Goal: Use online tool/utility: Utilize a website feature to perform a specific function

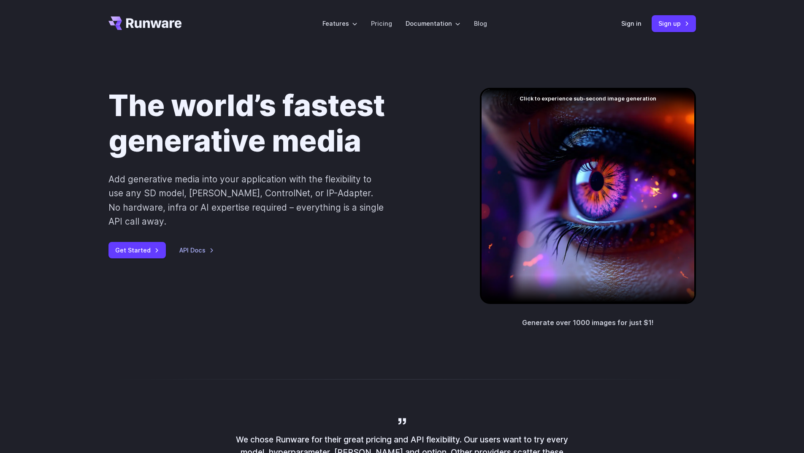
click at [630, 25] on link "Sign in" at bounding box center [631, 24] width 20 height 10
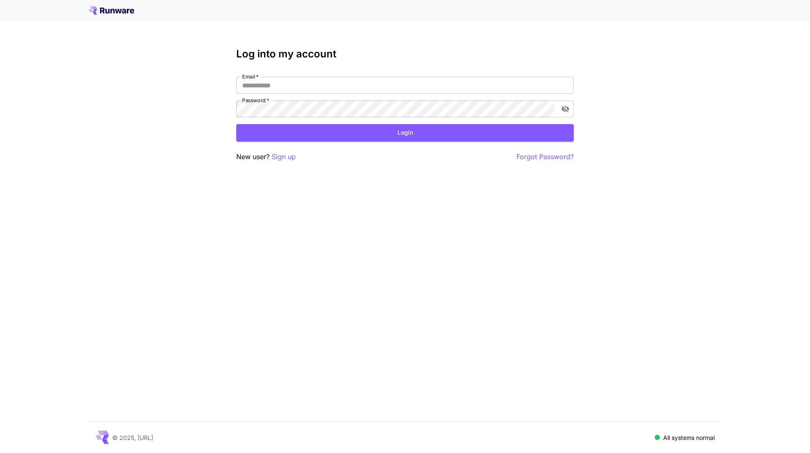
type input "**********"
click at [346, 142] on div "**********" at bounding box center [404, 105] width 337 height 114
click at [346, 136] on button "Login" at bounding box center [404, 132] width 337 height 17
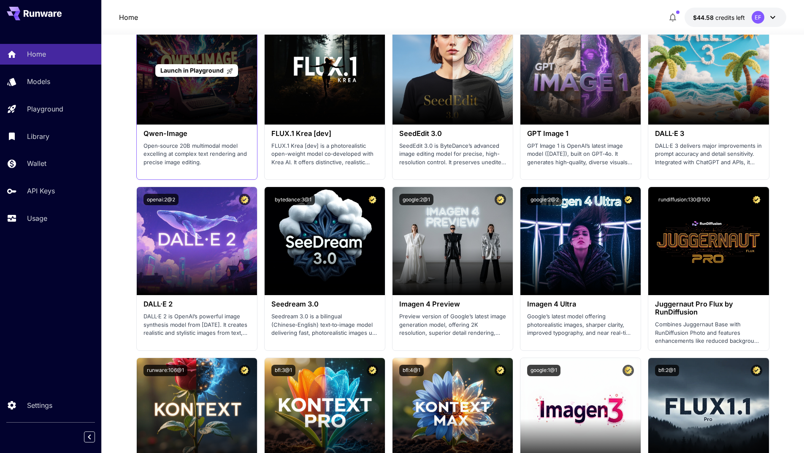
scroll to position [1012, 0]
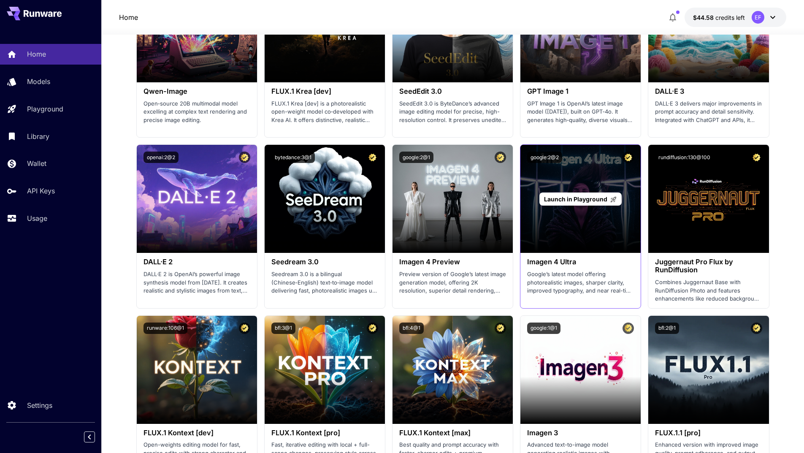
click at [558, 197] on span "Launch in Playground" at bounding box center [575, 198] width 63 height 7
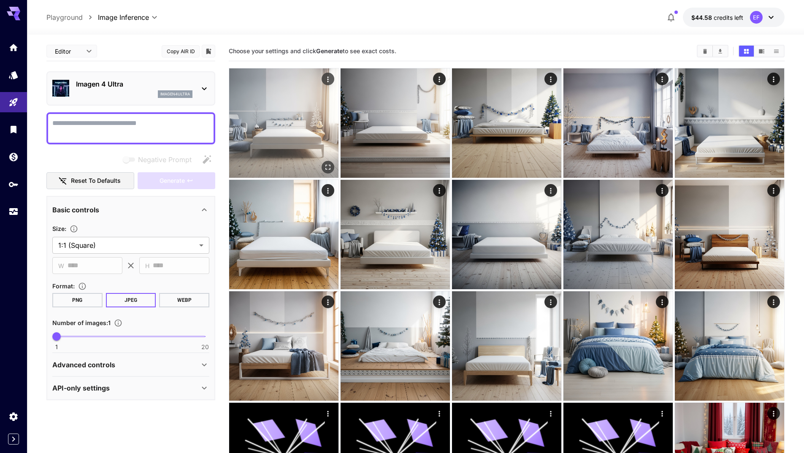
click at [329, 161] on button "Open in fullscreen" at bounding box center [327, 167] width 13 height 13
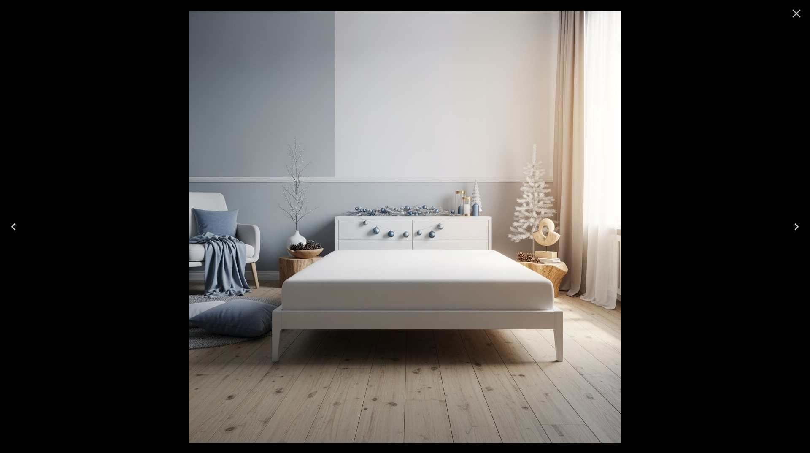
click at [795, 12] on icon "Close" at bounding box center [797, 14] width 8 height 8
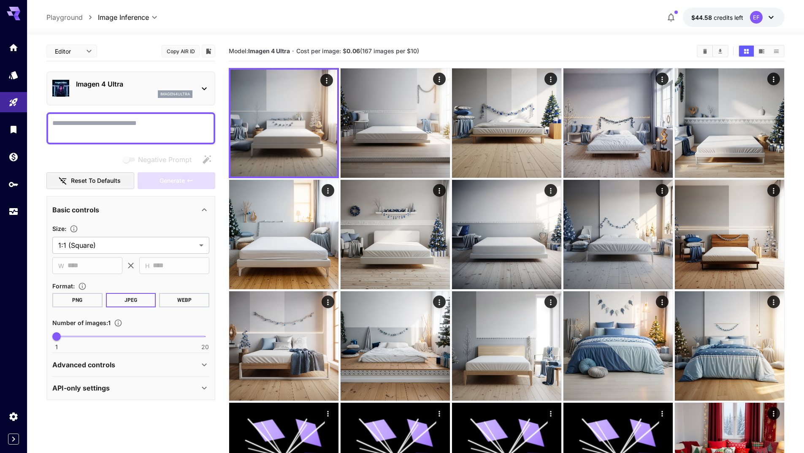
click at [173, 123] on textarea "Negative Prompt" at bounding box center [130, 128] width 157 height 20
paste textarea "**********"
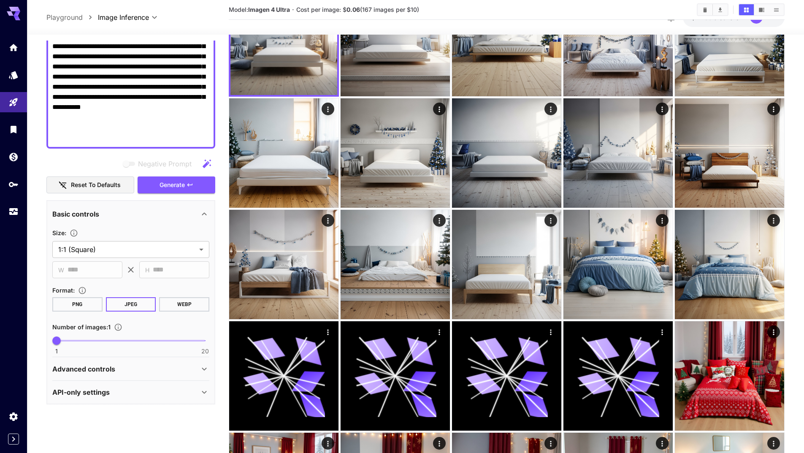
scroll to position [84, 0]
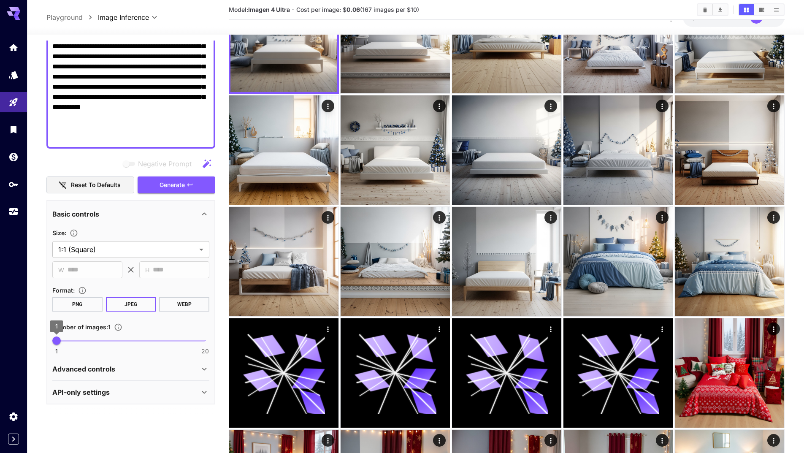
type textarea "**********"
type input "*"
drag, startPoint x: 57, startPoint y: 342, endPoint x: 62, endPoint y: 341, distance: 6.0
click at [62, 342] on span "2" at bounding box center [64, 340] width 8 height 8
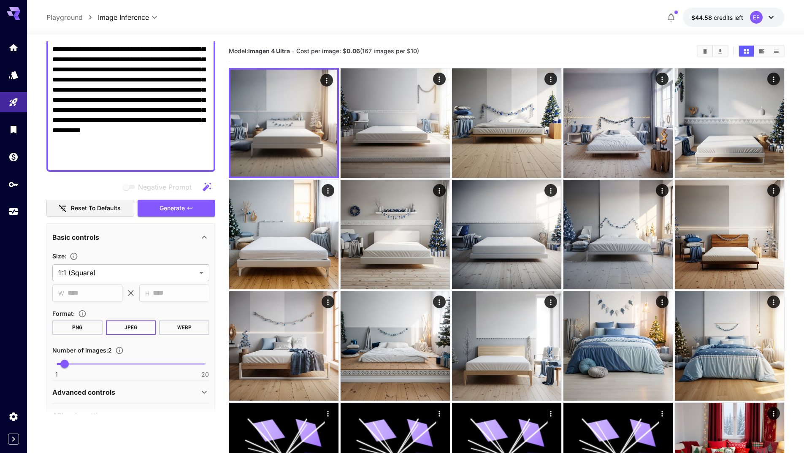
scroll to position [19, 0]
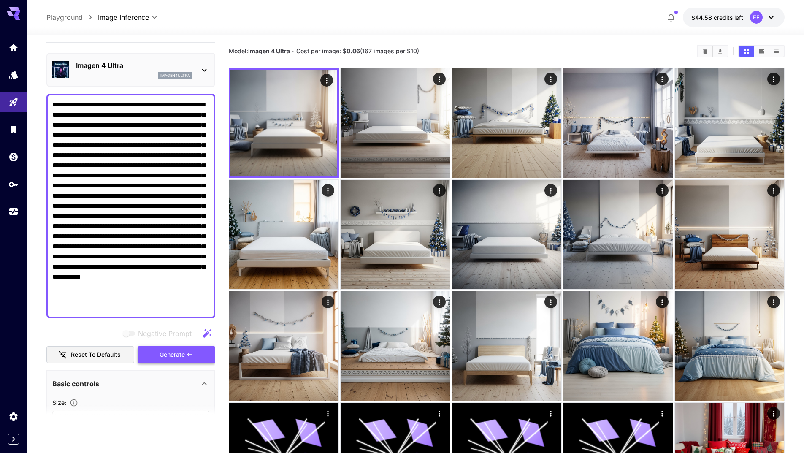
click at [157, 355] on button "Generate" at bounding box center [177, 354] width 78 height 17
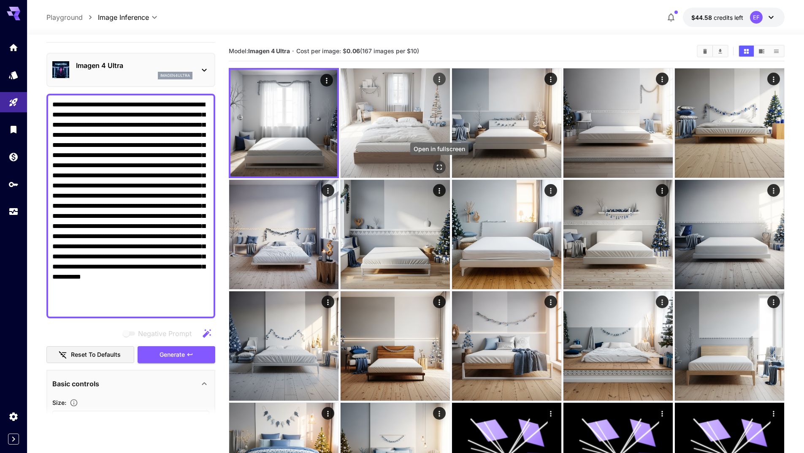
click at [436, 166] on icon "Open in fullscreen" at bounding box center [439, 167] width 8 height 8
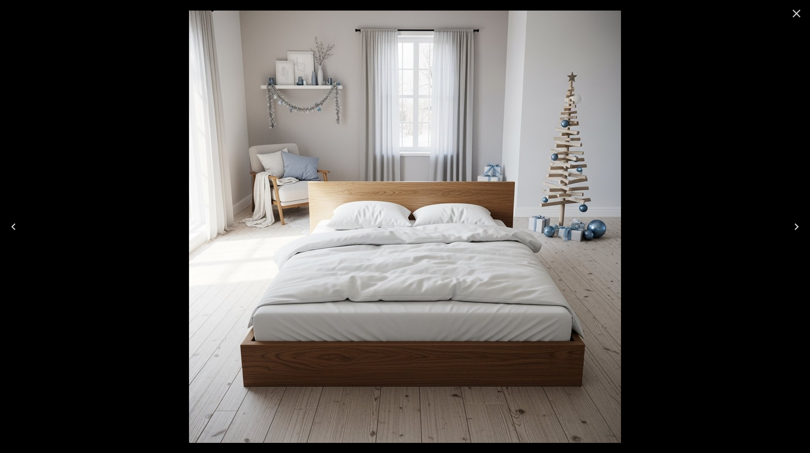
click at [794, 11] on icon "Close" at bounding box center [797, 14] width 8 height 8
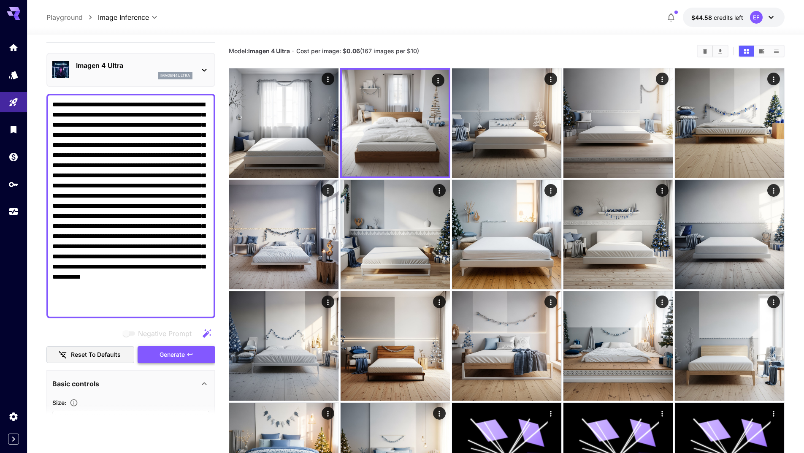
click at [192, 350] on button "Generate" at bounding box center [177, 354] width 78 height 17
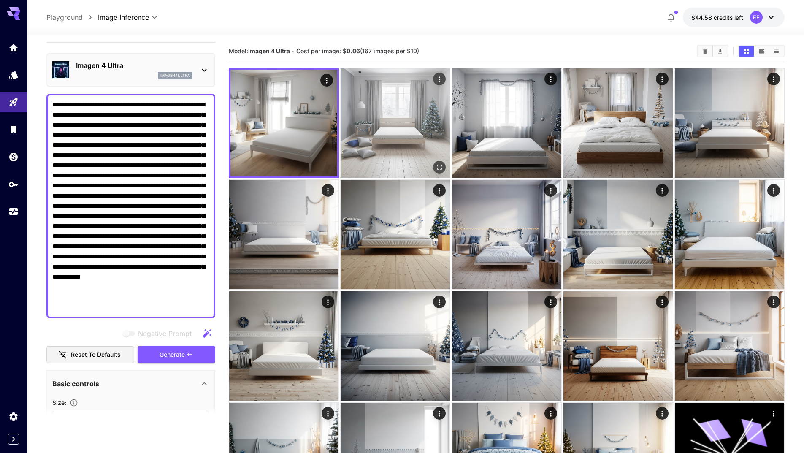
click at [439, 165] on icon "Open in fullscreen" at bounding box center [439, 167] width 8 height 8
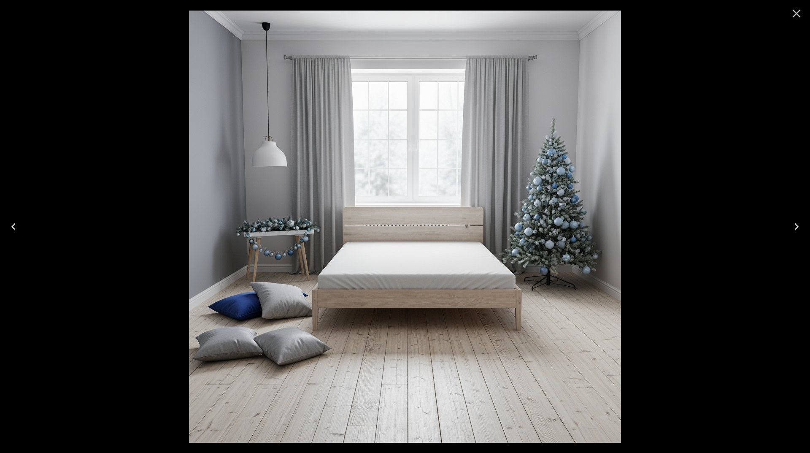
click at [795, 8] on icon "Close" at bounding box center [796, 13] width 13 height 13
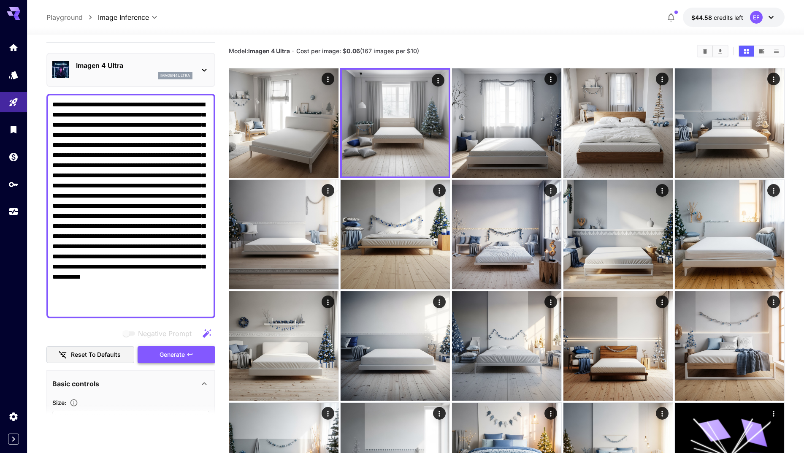
click at [203, 352] on button "Generate" at bounding box center [177, 354] width 78 height 17
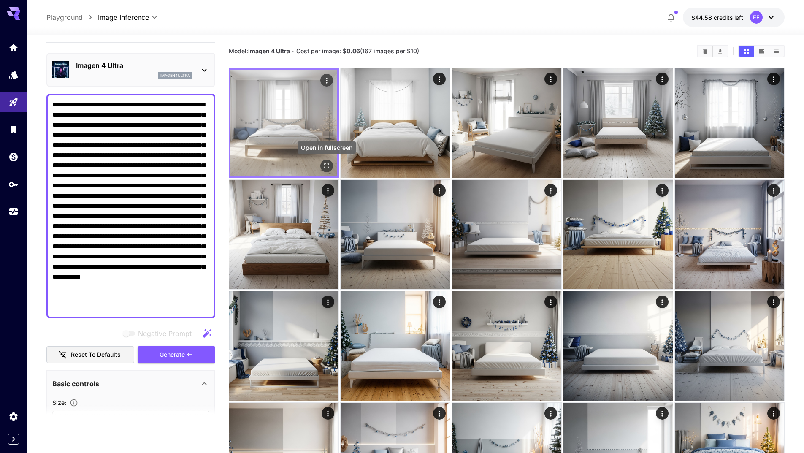
click at [327, 167] on icon "Open in fullscreen" at bounding box center [326, 166] width 8 height 8
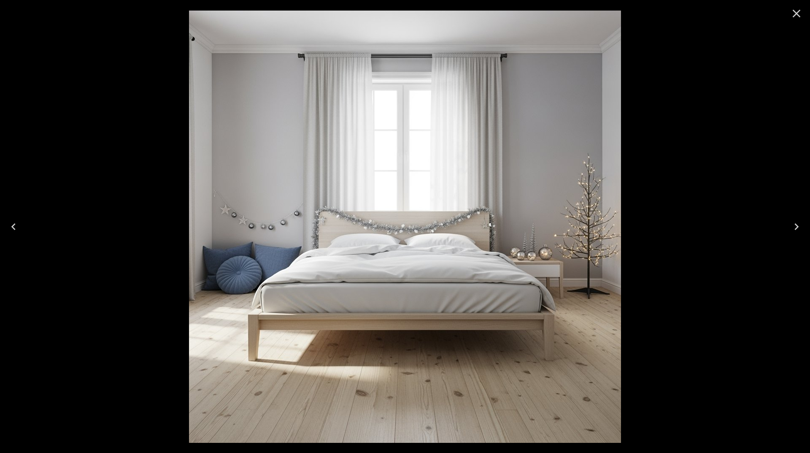
click at [792, 11] on icon "Close" at bounding box center [796, 13] width 13 height 13
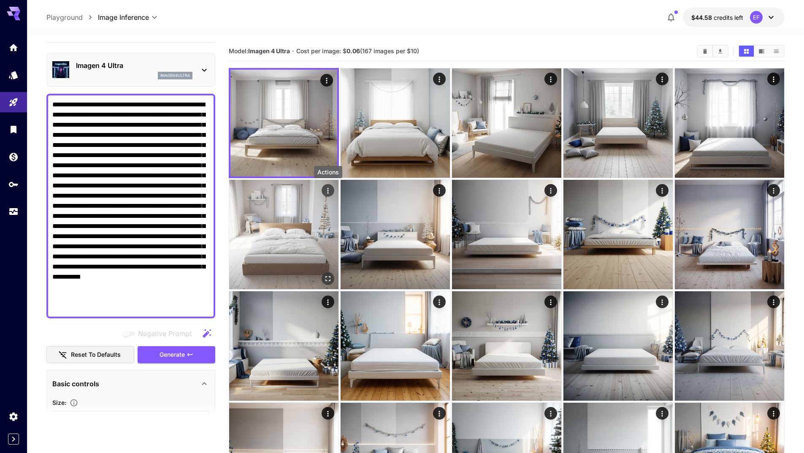
click at [328, 190] on icon "Actions" at bounding box center [328, 190] width 8 height 8
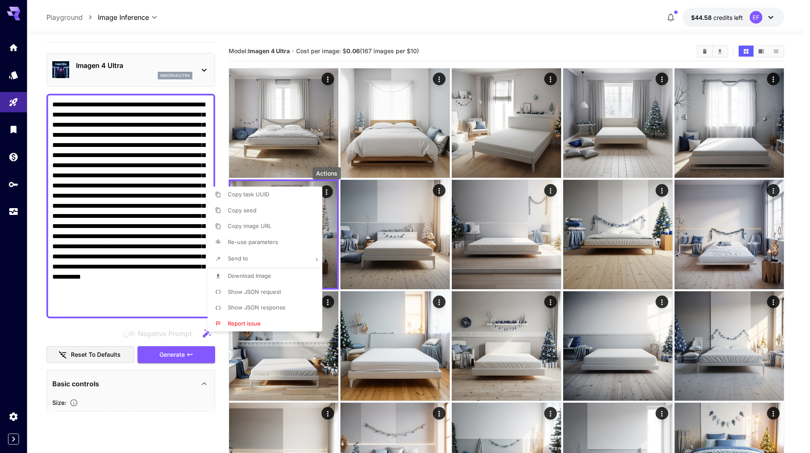
click at [293, 259] on li "Send to" at bounding box center [268, 259] width 120 height 18
click at [208, 218] on li "Upscale Image" at bounding box center [268, 210] width 120 height 16
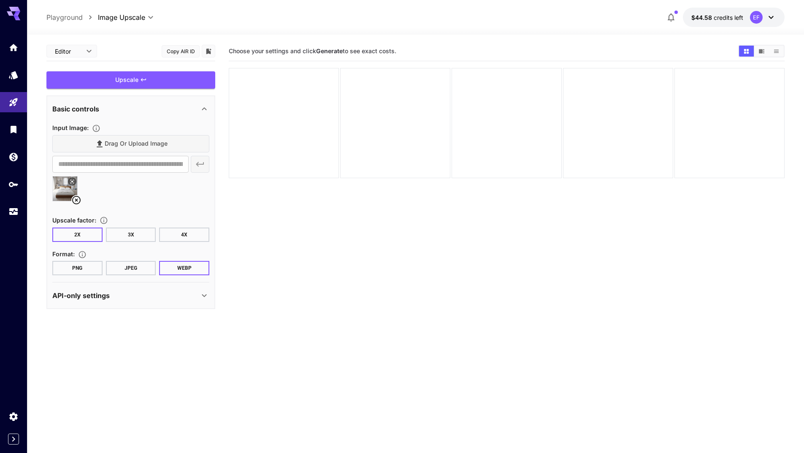
click at [130, 262] on button "JPEG" at bounding box center [131, 268] width 50 height 14
click at [134, 84] on div "Upscale" at bounding box center [130, 79] width 169 height 17
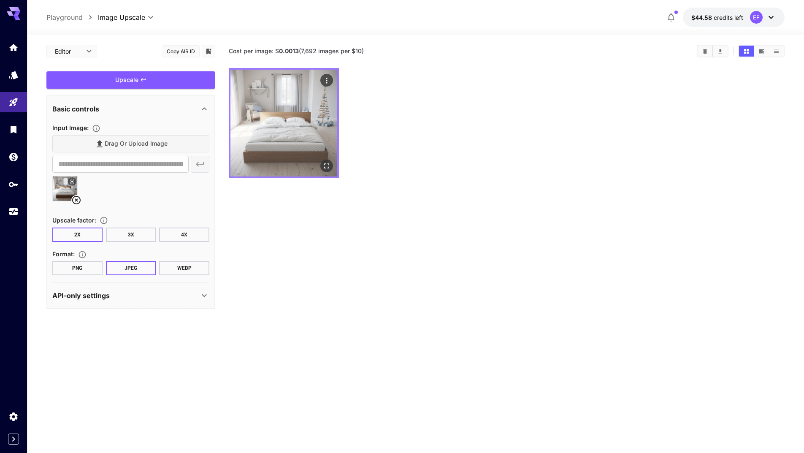
click at [326, 82] on icon "Actions" at bounding box center [326, 80] width 1 height 5
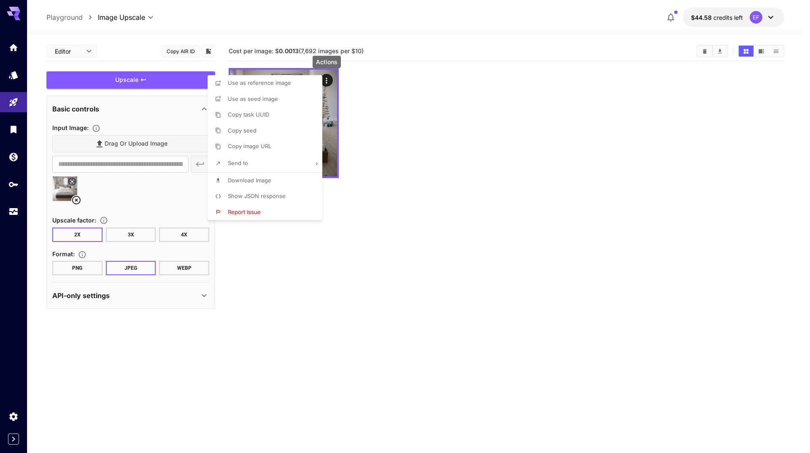
click at [298, 175] on li "Download Image" at bounding box center [268, 181] width 120 height 16
drag, startPoint x: 369, startPoint y: 287, endPoint x: 333, endPoint y: 220, distance: 76.0
click at [369, 285] on div at bounding box center [405, 226] width 810 height 453
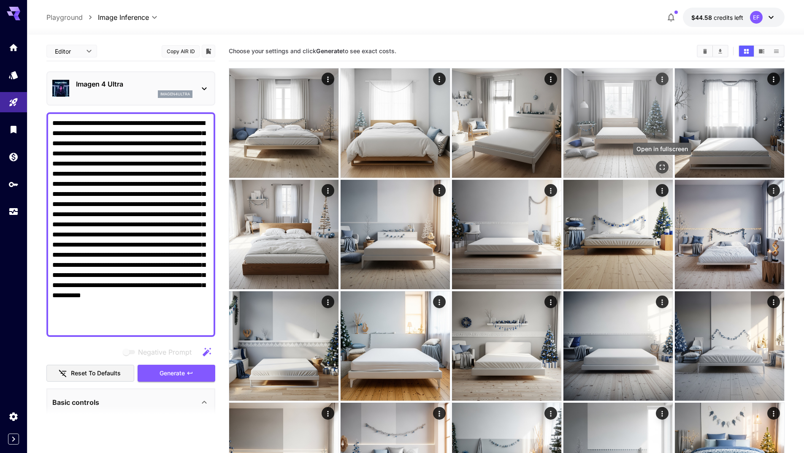
click at [664, 164] on icon "Open in fullscreen" at bounding box center [662, 167] width 8 height 8
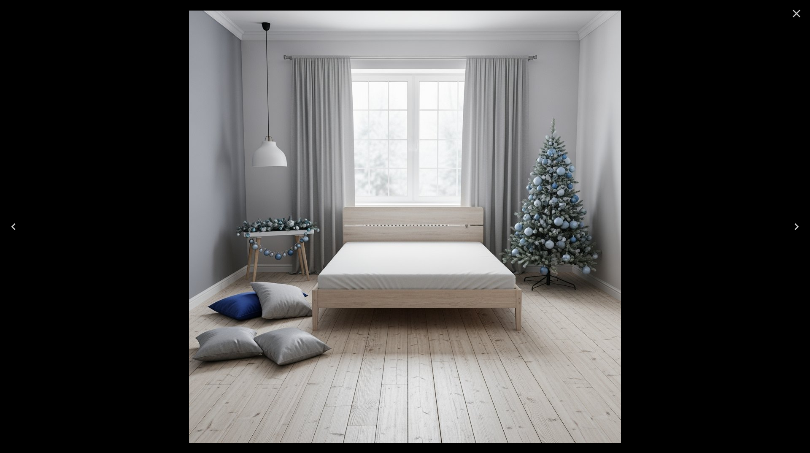
click at [793, 15] on icon "Close" at bounding box center [796, 13] width 13 height 13
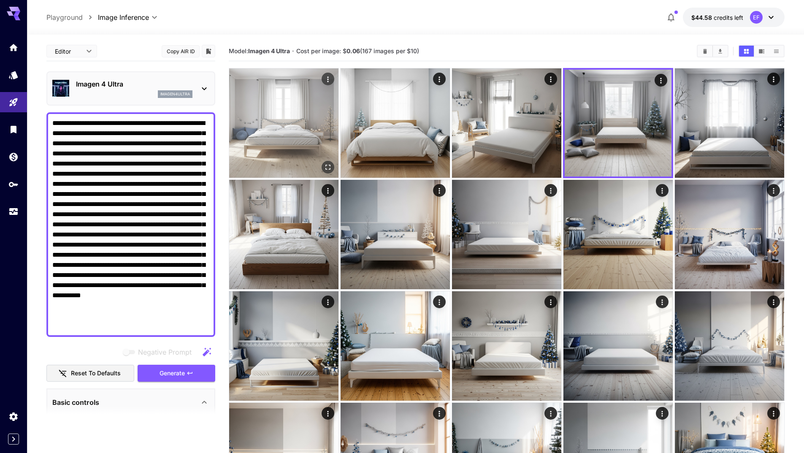
click at [326, 164] on icon "Open in fullscreen" at bounding box center [328, 167] width 8 height 8
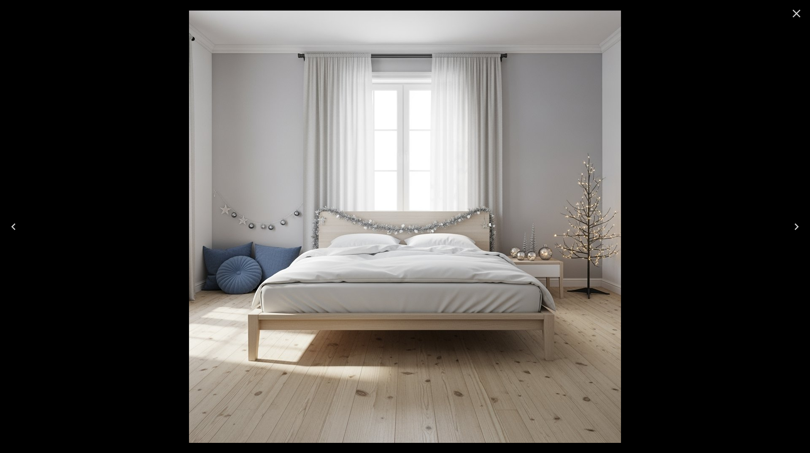
click at [798, 8] on icon "Close" at bounding box center [796, 13] width 13 height 13
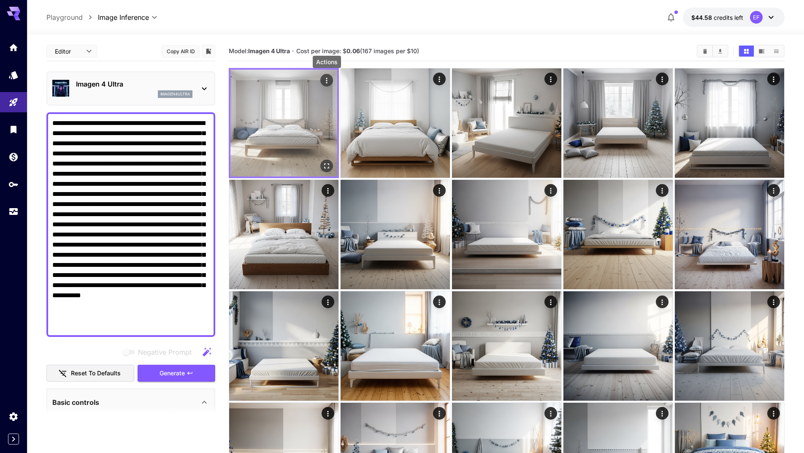
click at [326, 79] on icon "Actions" at bounding box center [326, 80] width 8 height 8
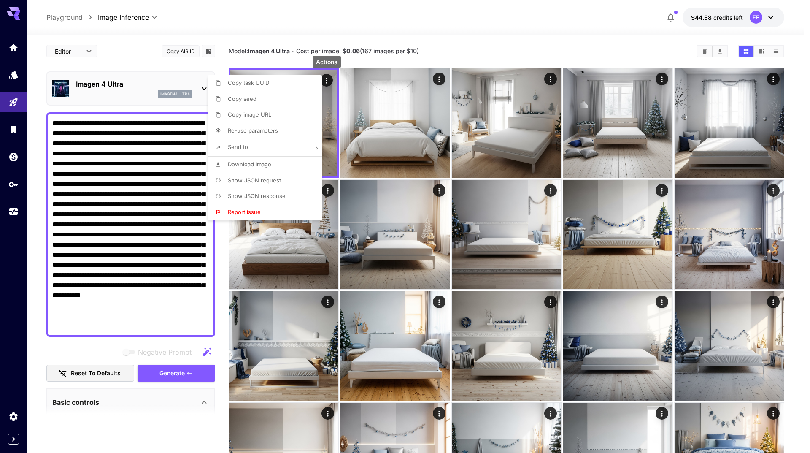
click at [301, 149] on li "Send to" at bounding box center [268, 147] width 120 height 18
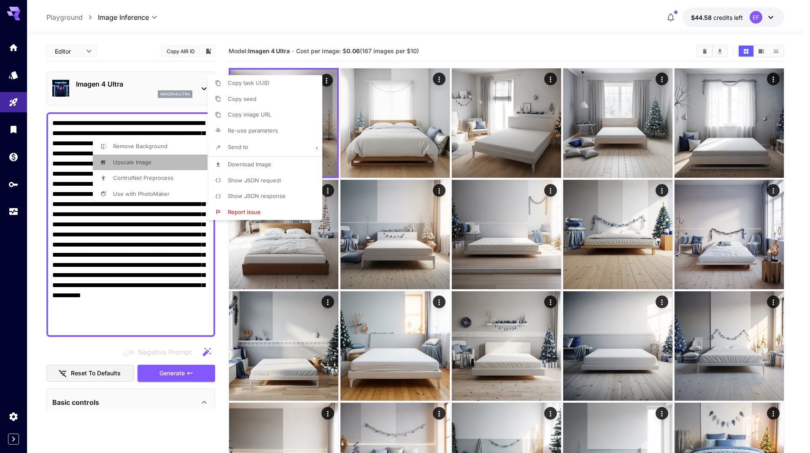
click at [208, 107] on li "Upscale Image" at bounding box center [268, 99] width 120 height 16
type input "**********"
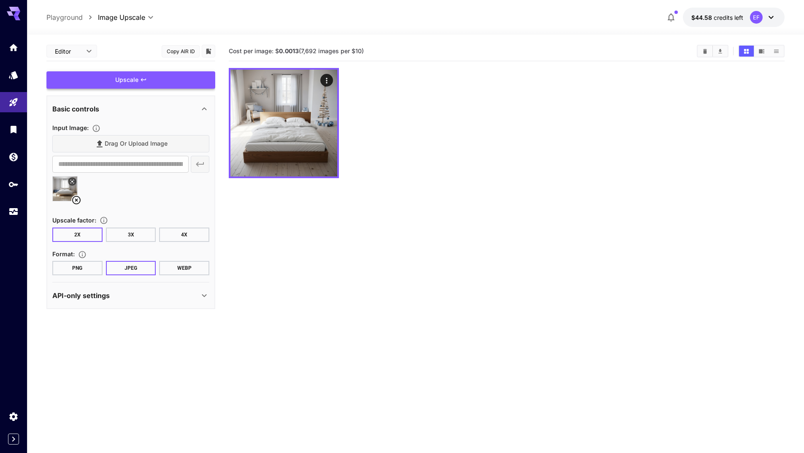
click at [151, 77] on div "Upscale" at bounding box center [130, 79] width 169 height 17
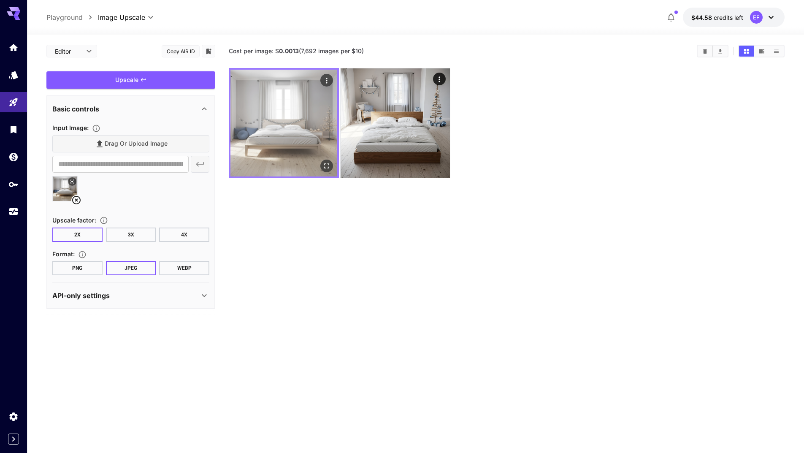
click at [323, 80] on icon "Actions" at bounding box center [326, 80] width 8 height 8
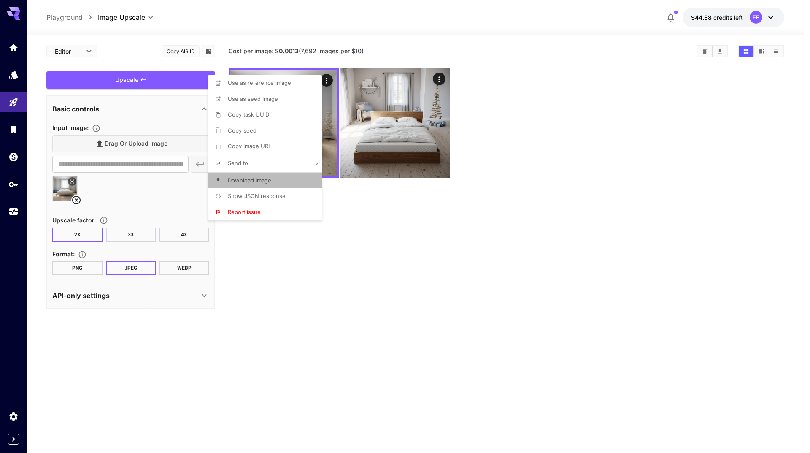
click at [291, 174] on li "Download Image" at bounding box center [268, 181] width 120 height 16
click at [482, 275] on div at bounding box center [405, 226] width 810 height 453
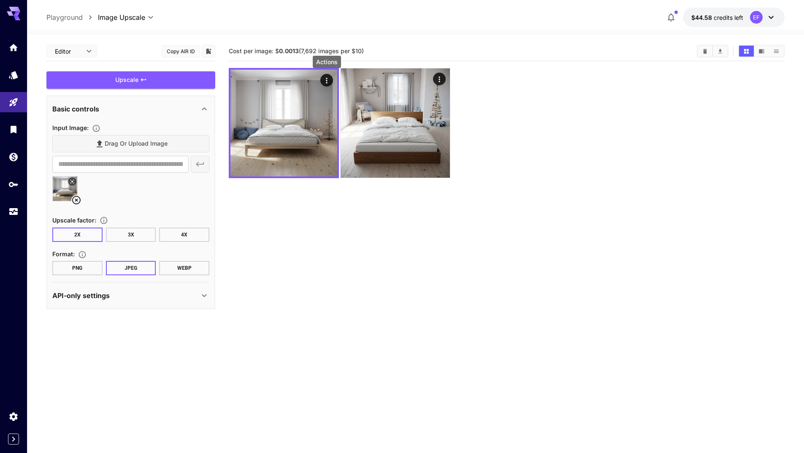
type input "**********"
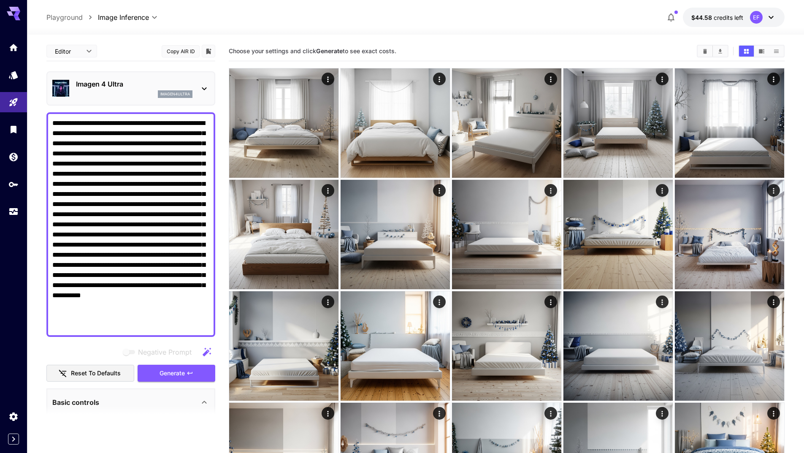
click at [153, 194] on textarea "Negative Prompt" at bounding box center [130, 224] width 157 height 213
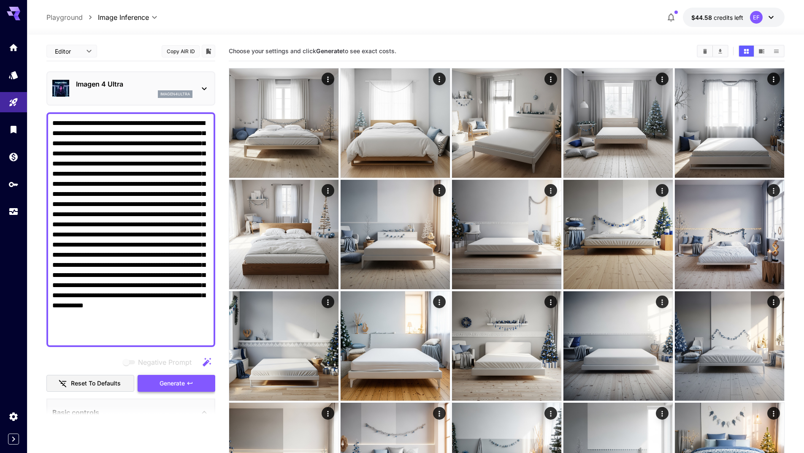
click at [183, 378] on span "Generate" at bounding box center [171, 383] width 25 height 11
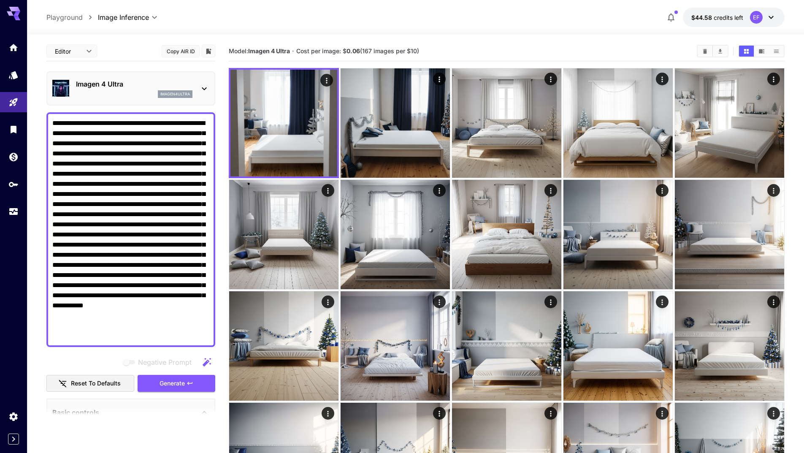
click at [190, 185] on textarea "Negative Prompt" at bounding box center [130, 229] width 157 height 223
paste textarea
type textarea "**********"
click at [174, 380] on span "Generate" at bounding box center [171, 383] width 25 height 11
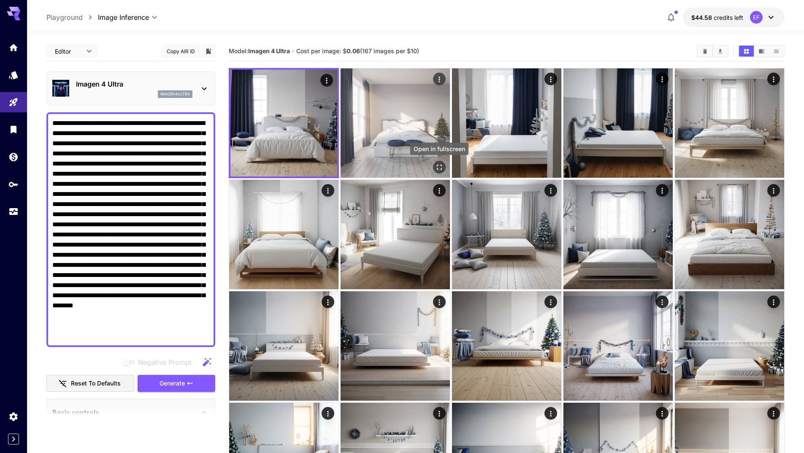
click at [437, 169] on icon "Open in fullscreen" at bounding box center [439, 166] width 5 height 5
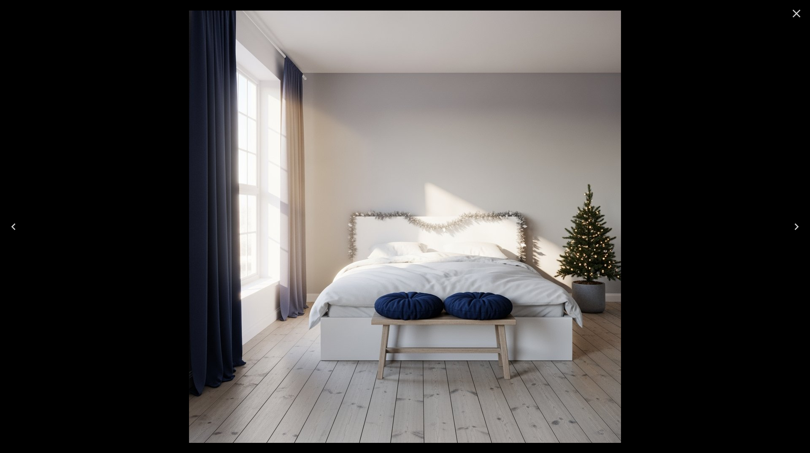
click at [795, 13] on icon "Close" at bounding box center [797, 14] width 8 height 8
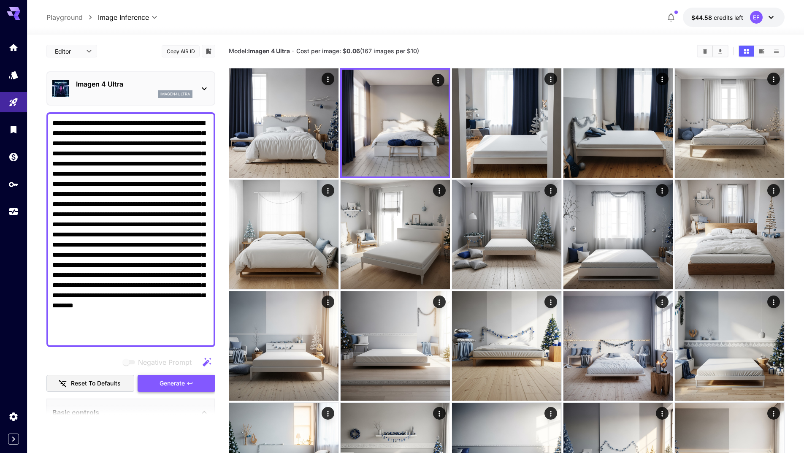
click at [154, 387] on button "Generate" at bounding box center [177, 383] width 78 height 17
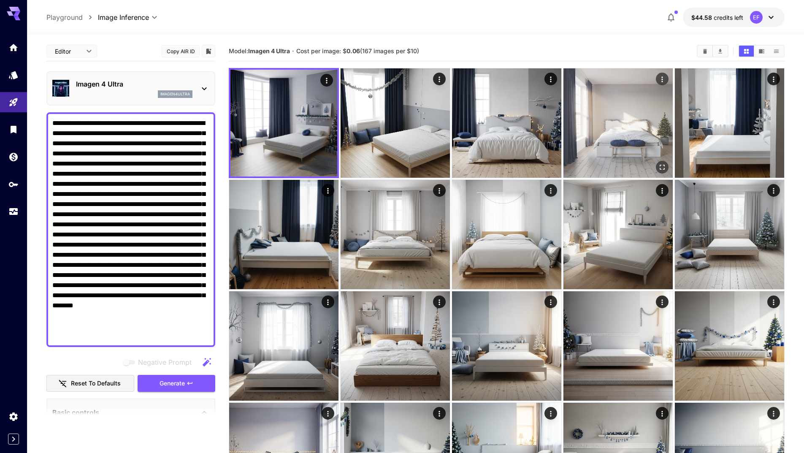
click at [598, 144] on img at bounding box center [617, 122] width 109 height 109
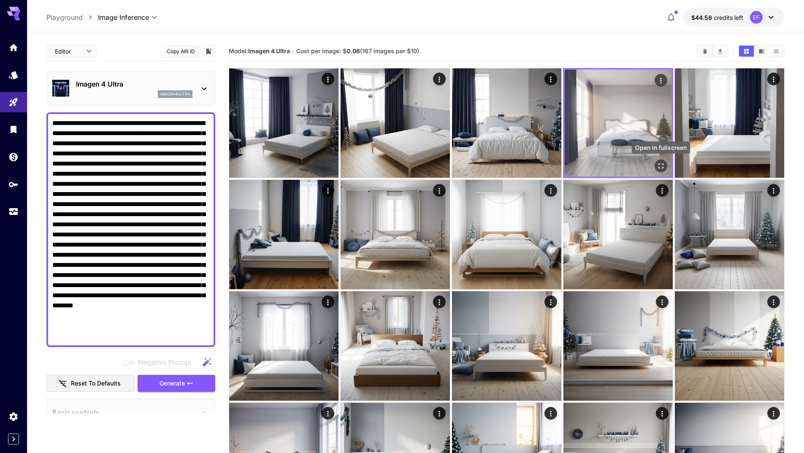
click at [664, 167] on icon "Open in fullscreen" at bounding box center [660, 166] width 8 height 8
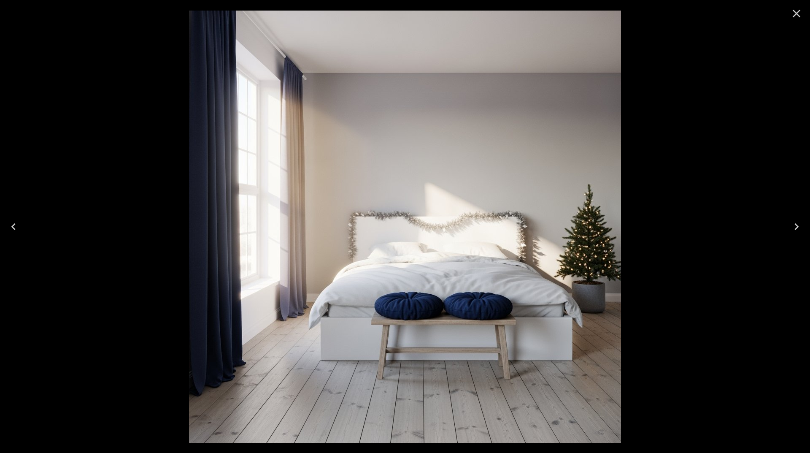
click at [797, 12] on icon "Close" at bounding box center [797, 14] width 8 height 8
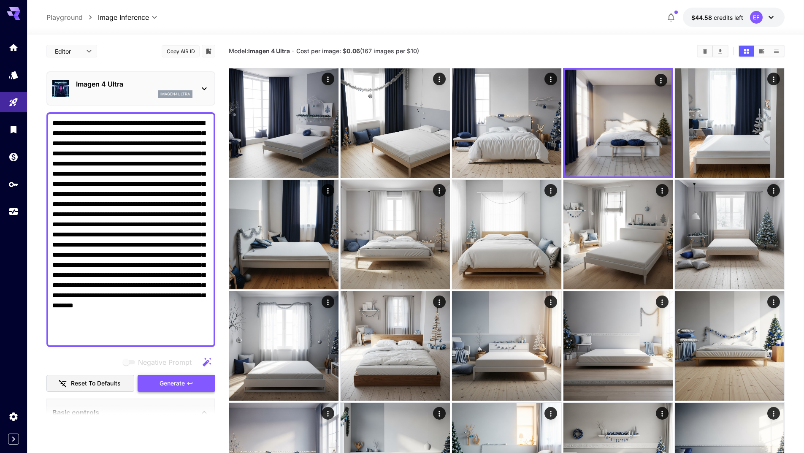
click at [176, 388] on span "Generate" at bounding box center [171, 383] width 25 height 11
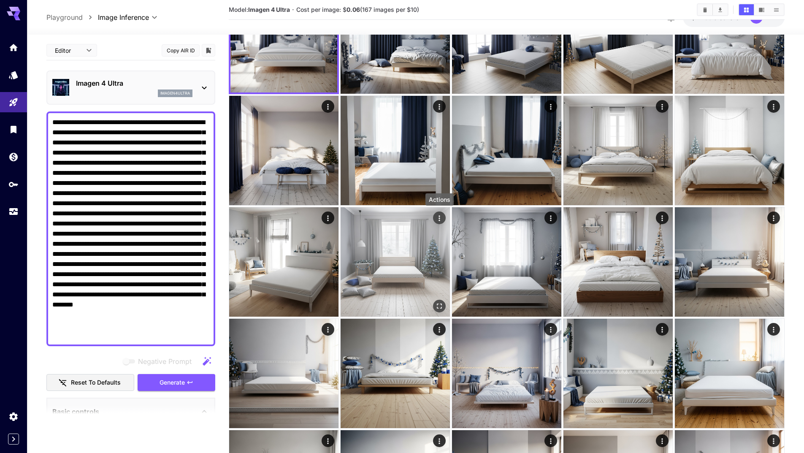
scroll to position [84, 0]
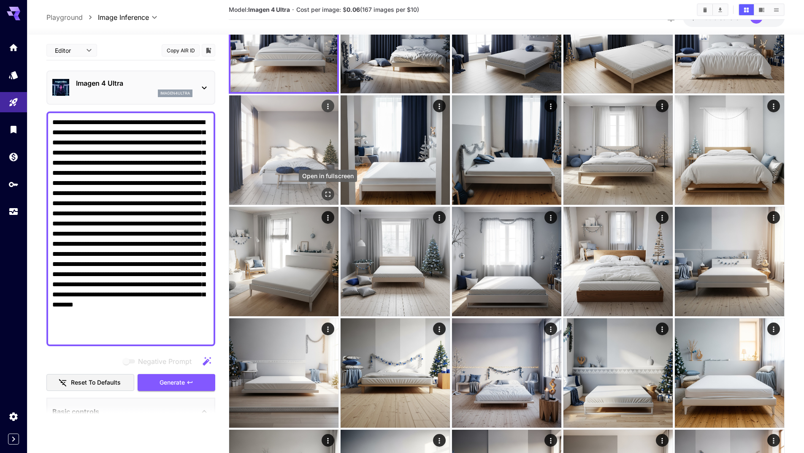
click at [327, 192] on icon "Open in fullscreen" at bounding box center [328, 194] width 8 height 8
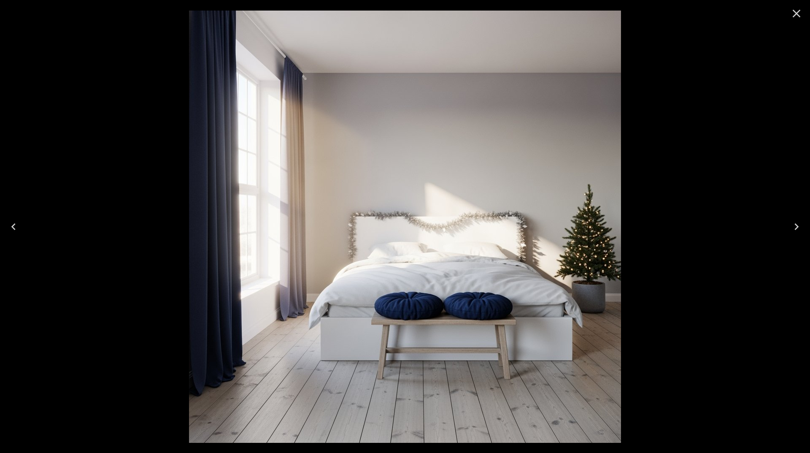
click at [796, 12] on icon "Close" at bounding box center [796, 13] width 13 height 13
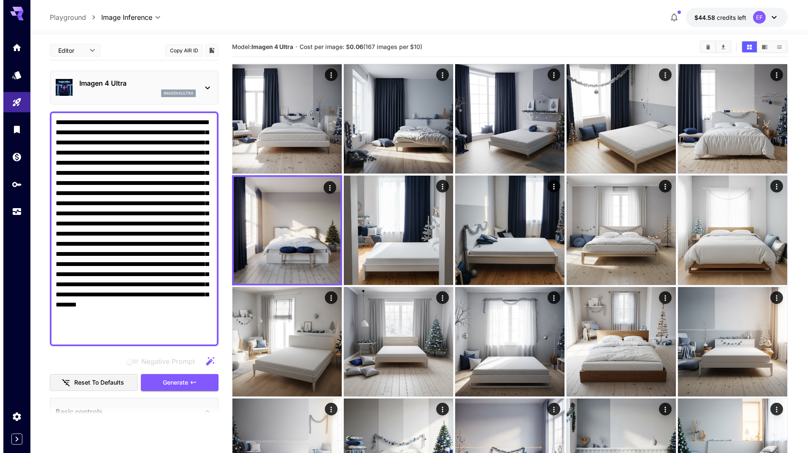
scroll to position [0, 0]
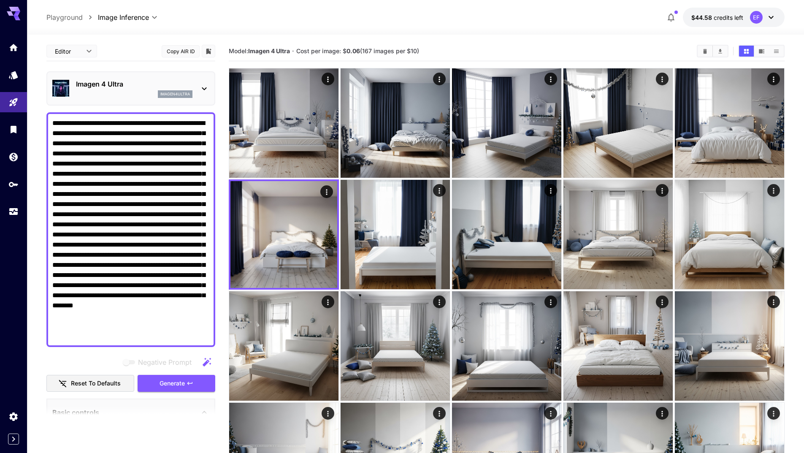
click at [170, 306] on textarea "Negative Prompt" at bounding box center [130, 229] width 157 height 223
paste textarea "**********"
type textarea "**********"
click at [189, 382] on icon "button" at bounding box center [189, 382] width 5 height 3
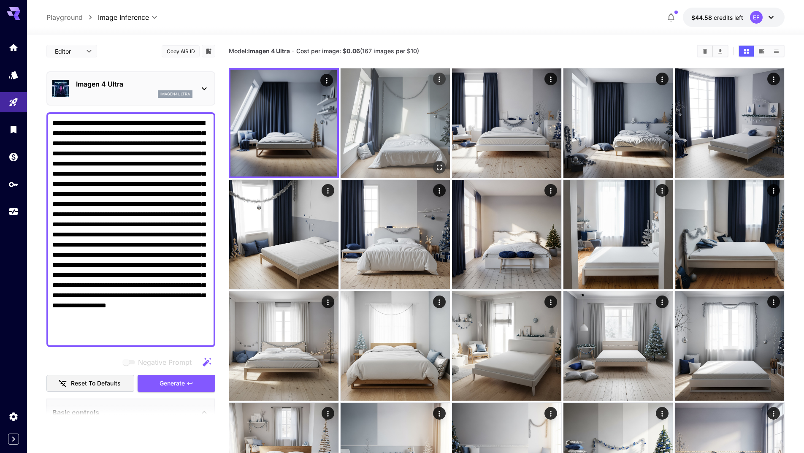
click at [439, 166] on icon "Open in fullscreen" at bounding box center [439, 167] width 8 height 8
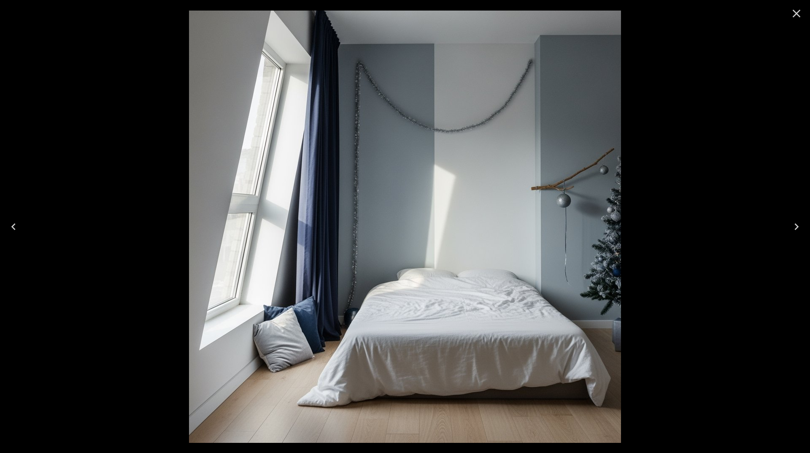
click at [793, 9] on icon "Close" at bounding box center [796, 13] width 13 height 13
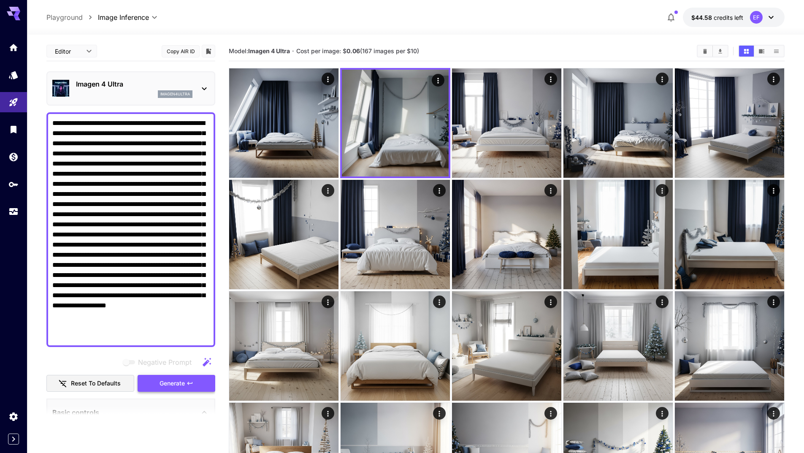
click at [171, 387] on span "Generate" at bounding box center [171, 383] width 25 height 11
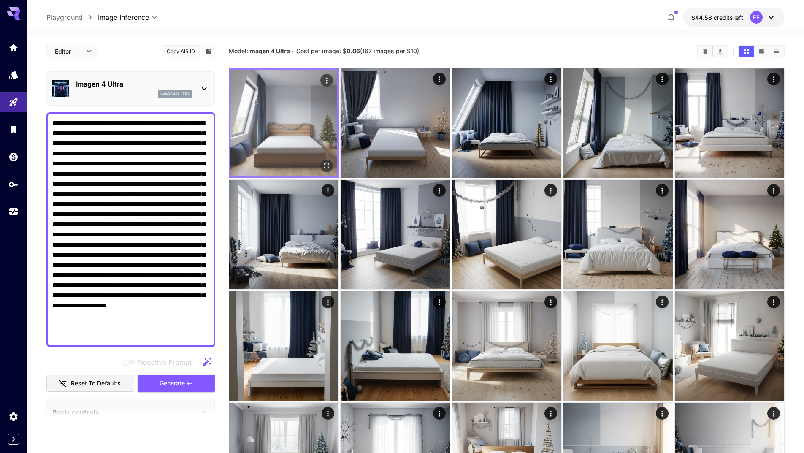
click at [326, 163] on icon "Open in fullscreen" at bounding box center [326, 166] width 8 height 8
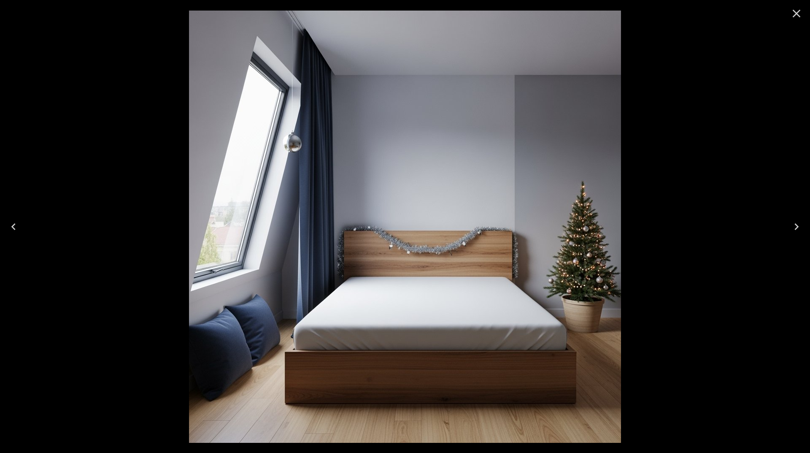
click at [797, 12] on icon "Close" at bounding box center [796, 13] width 13 height 13
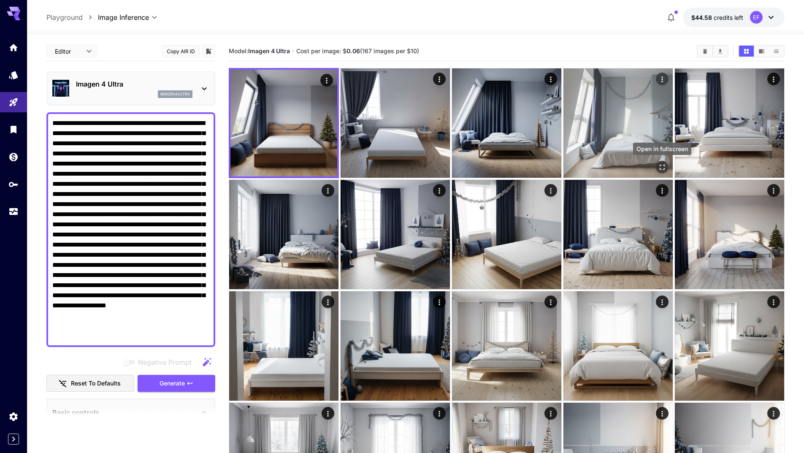
click at [666, 164] on icon "Open in fullscreen" at bounding box center [662, 167] width 8 height 8
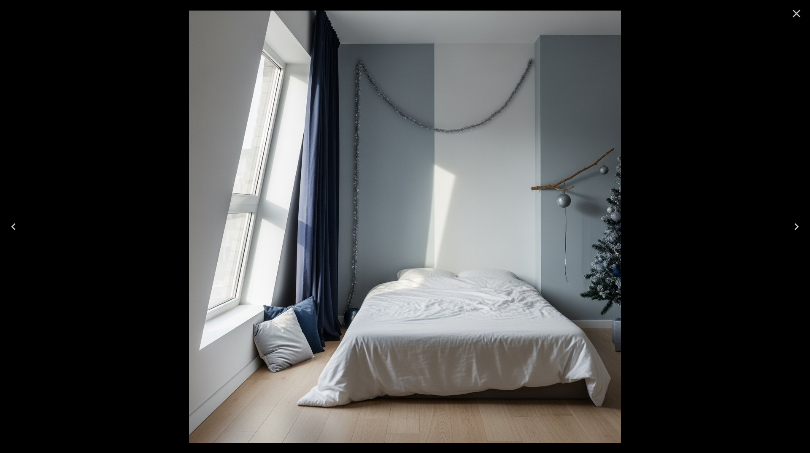
click at [798, 7] on icon "Close" at bounding box center [796, 13] width 13 height 13
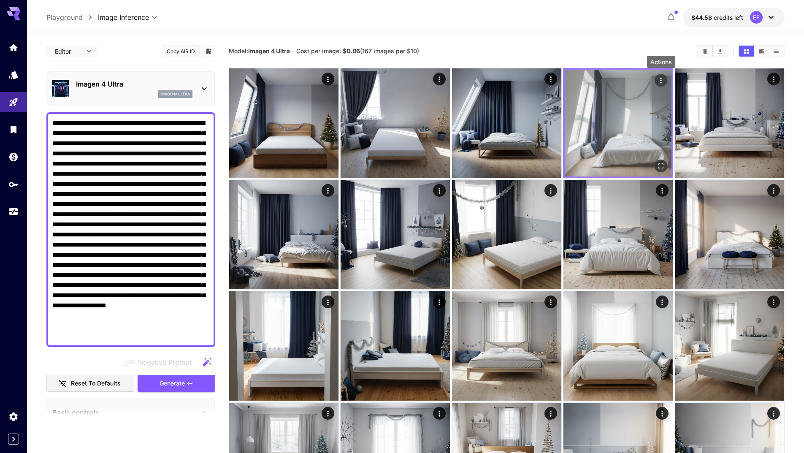
click at [661, 82] on icon "Actions" at bounding box center [660, 80] width 8 height 8
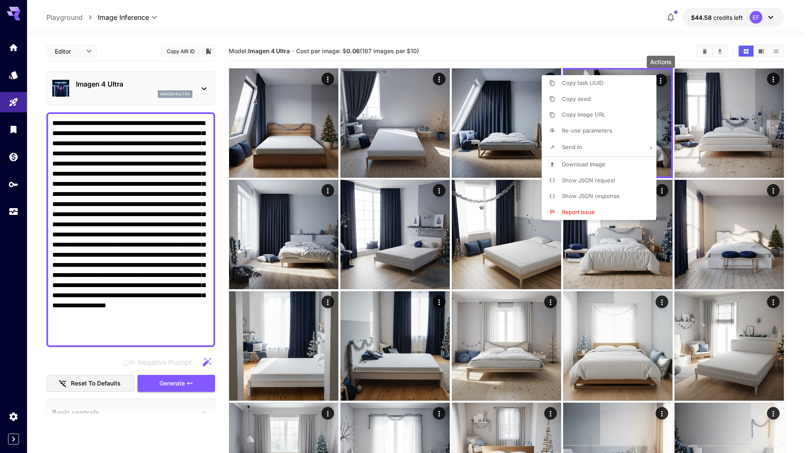
click at [628, 151] on li "Send to" at bounding box center [602, 147] width 120 height 18
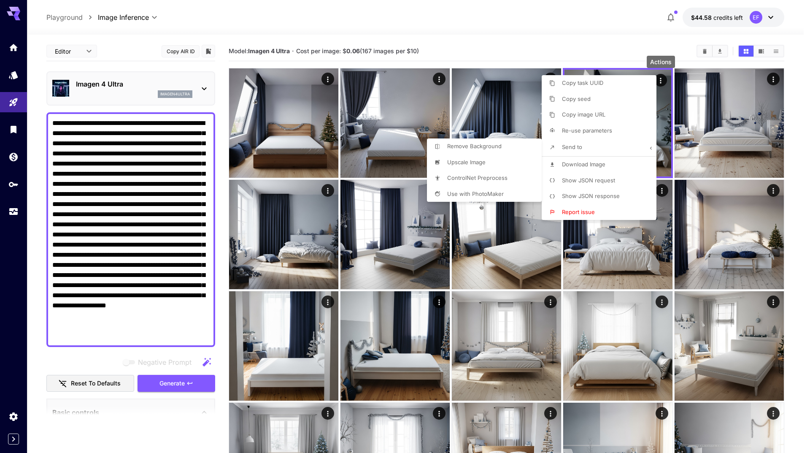
click at [542, 107] on li "Upscale Image" at bounding box center [602, 99] width 120 height 16
type input "**********"
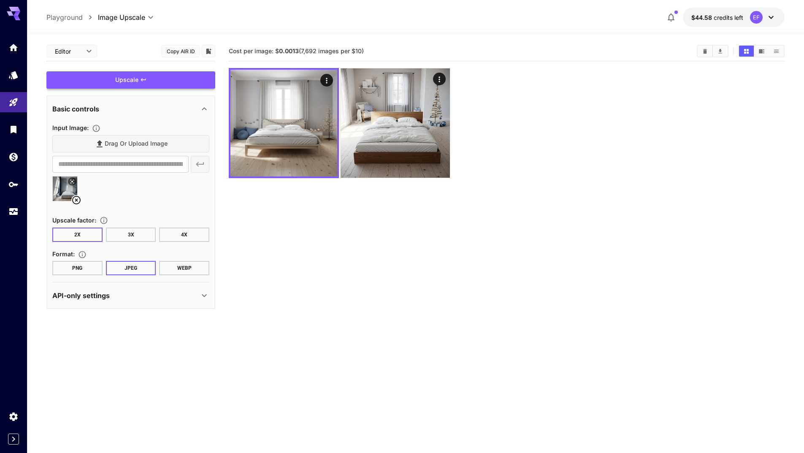
click at [156, 83] on div "Upscale" at bounding box center [130, 79] width 169 height 17
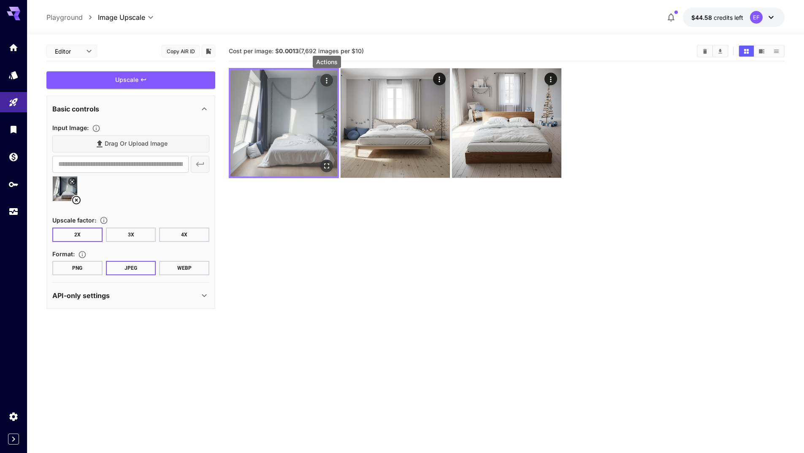
click at [328, 82] on icon "Actions" at bounding box center [326, 80] width 8 height 8
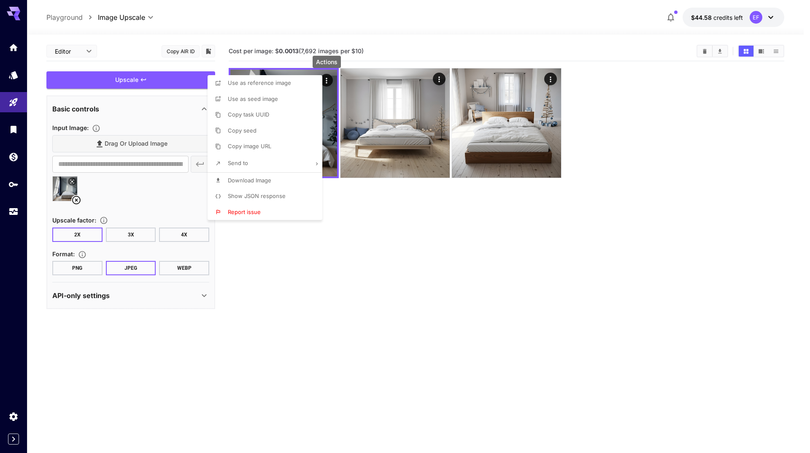
click at [299, 176] on li "Download Image" at bounding box center [268, 181] width 120 height 16
